Goal: Task Accomplishment & Management: Manage account settings

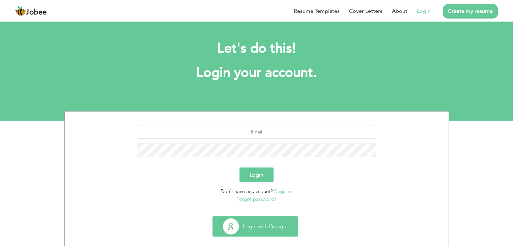
click at [258, 222] on button "Login with Google" at bounding box center [255, 227] width 85 height 20
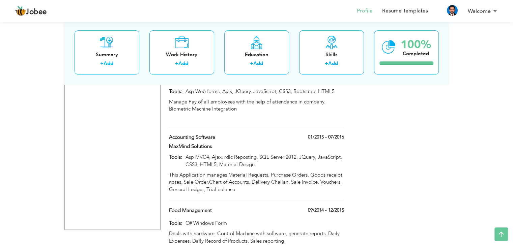
scroll to position [662, 0]
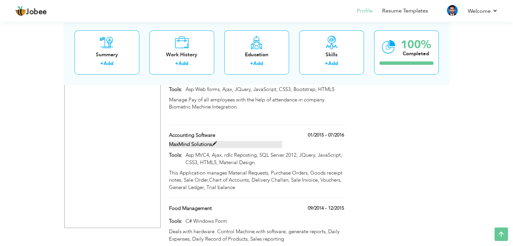
click at [215, 142] on span at bounding box center [214, 144] width 5 height 5
type input "Accounting Software"
type input "MaxMind Solutions"
type input "01/2015"
type input "07/2016"
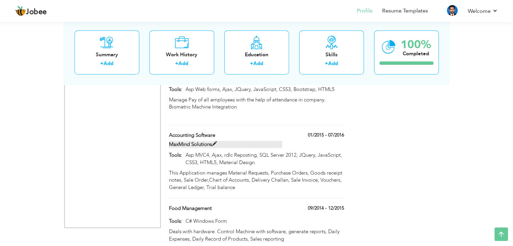
type input "Asp MVC4, Ajax, rdlc Reposting, SQL Server 2012, JQuery, JavaScript, CSS3, HTML…"
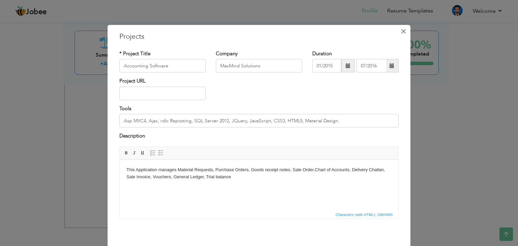
click at [401, 33] on span "×" at bounding box center [404, 31] width 6 height 12
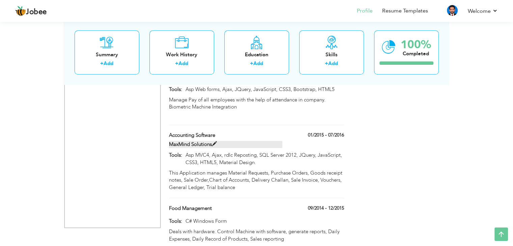
click at [213, 142] on span at bounding box center [214, 144] width 5 height 5
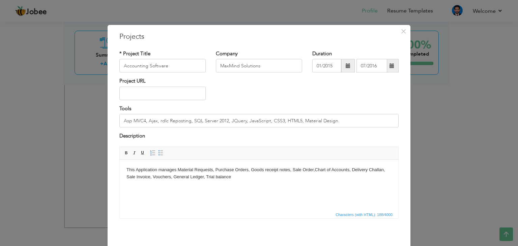
drag, startPoint x: 162, startPoint y: 38, endPoint x: 201, endPoint y: 48, distance: 40.4
click at [162, 38] on h3 "Projects" at bounding box center [259, 37] width 280 height 10
click at [266, 66] on input "MaxMind Solutions" at bounding box center [259, 66] width 86 height 14
click at [223, 115] on input "Asp MVC4, Ajax, rdlc Reposting, SQL Server 2012, JQuery, JavaScript, CSS3, HTML…" at bounding box center [259, 121] width 280 height 14
click at [243, 187] on html "This Application manages Material Requests, Purchase Orders, Goods receipt note…" at bounding box center [259, 174] width 279 height 28
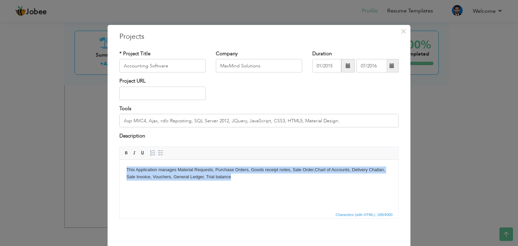
copy body "This Application manages Material Requests, Purchase Orders, Goods receipt note…"
click at [287, 187] on html "This Application manages Material Requests, Purchase Orders, Goods receipt note…" at bounding box center [259, 174] width 279 height 28
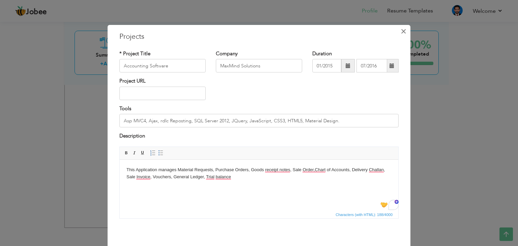
click at [404, 30] on button "×" at bounding box center [403, 31] width 11 height 11
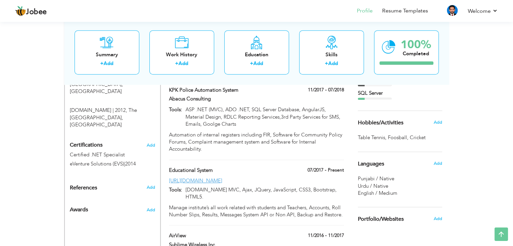
scroll to position [338, 0]
